Goal: Task Accomplishment & Management: Manage account settings

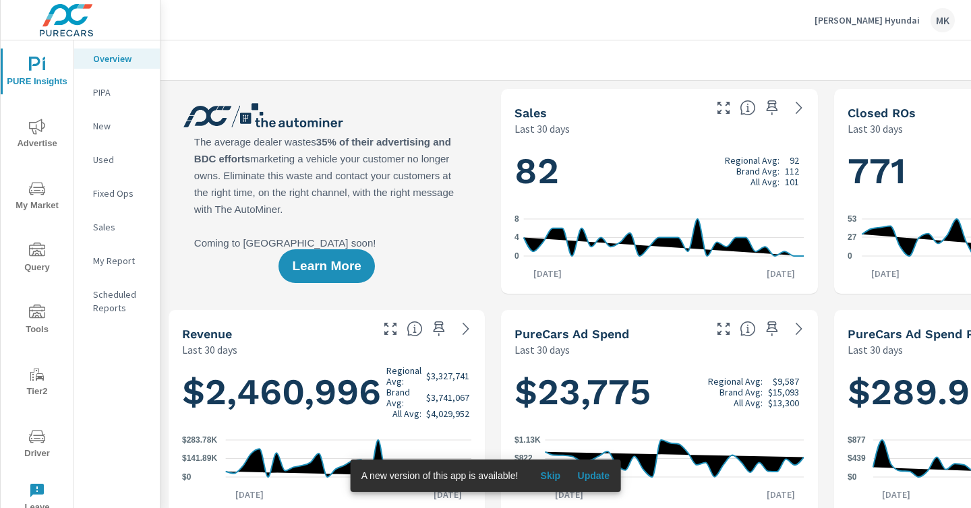
scroll to position [1, 0]
click at [328, 4] on div "[PERSON_NAME] Hyundai MK" at bounding box center [566, 20] width 778 height 40
click at [107, 131] on p "New" at bounding box center [121, 125] width 56 height 13
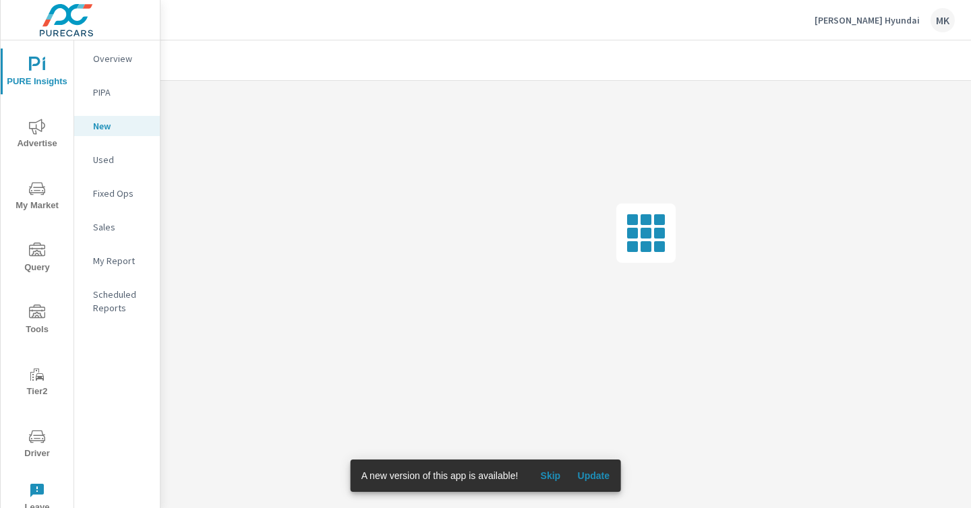
click at [898, 20] on p "[PERSON_NAME] Hyundai" at bounding box center [866, 20] width 105 height 12
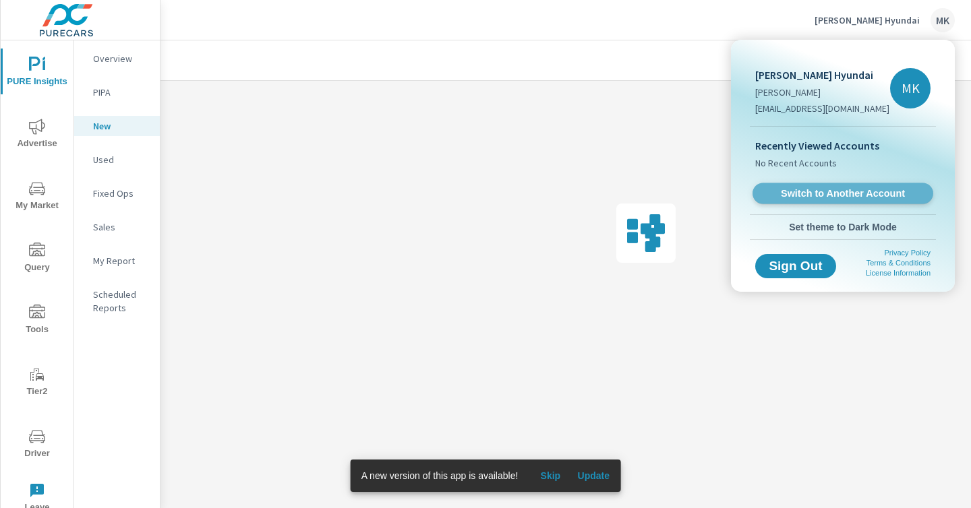
click at [861, 195] on span "Switch to Another Account" at bounding box center [842, 193] width 165 height 13
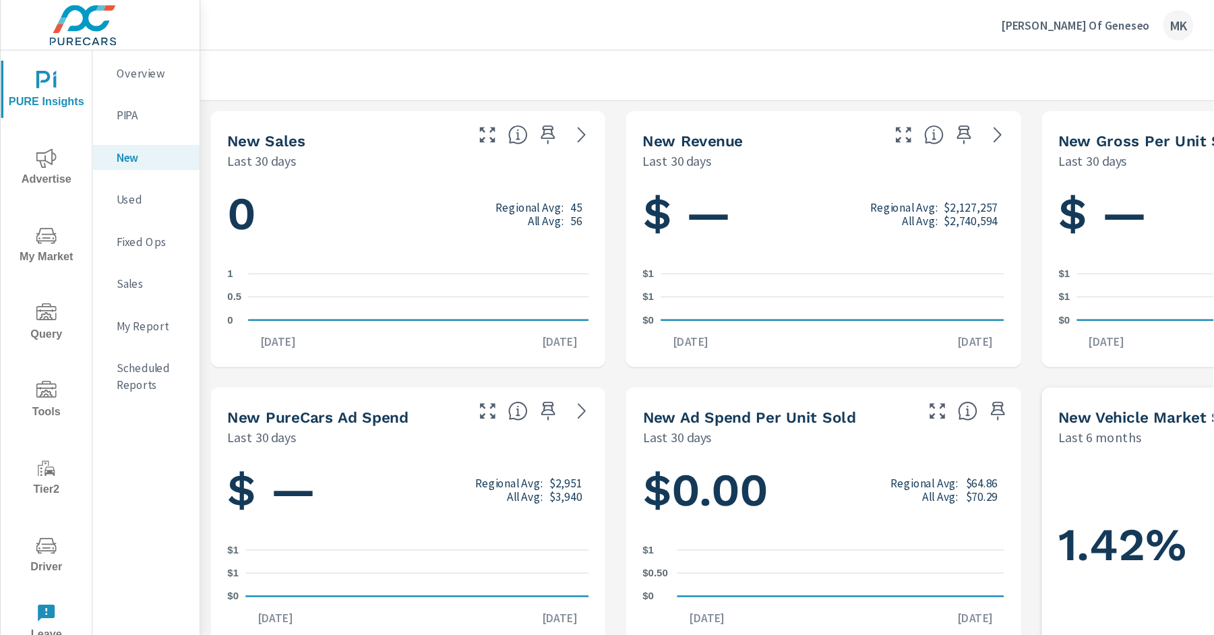
scroll to position [1, 0]
click at [30, 454] on span "Driver" at bounding box center [37, 445] width 65 height 33
